Goal: Find specific page/section: Find specific page/section

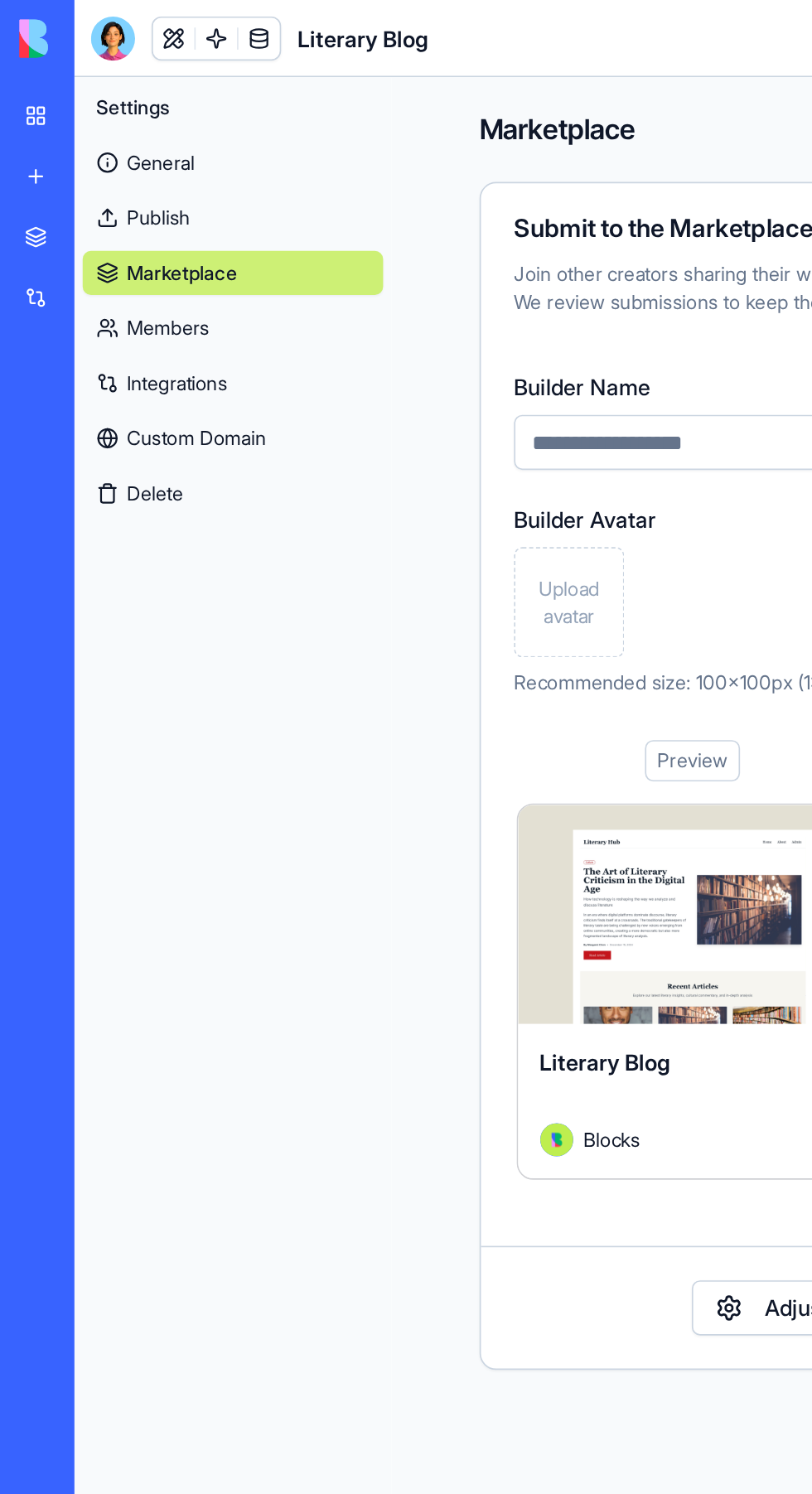
click at [107, 92] on link "General" at bounding box center [140, 97] width 181 height 27
